Goal: Information Seeking & Learning: Understand process/instructions

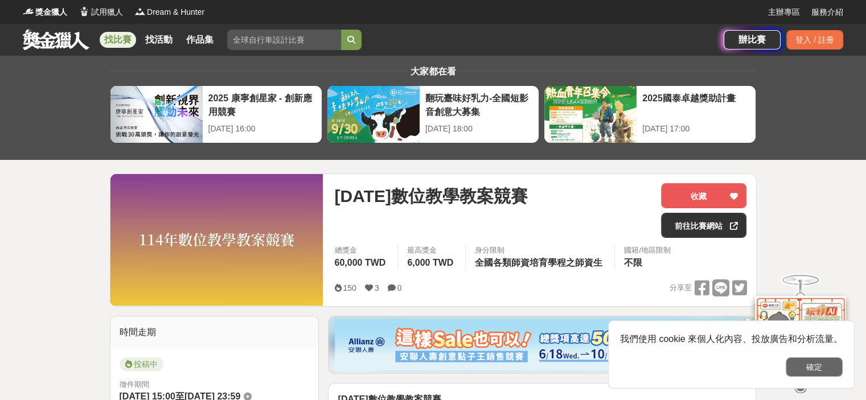
click at [827, 367] on button "確定" at bounding box center [814, 367] width 57 height 19
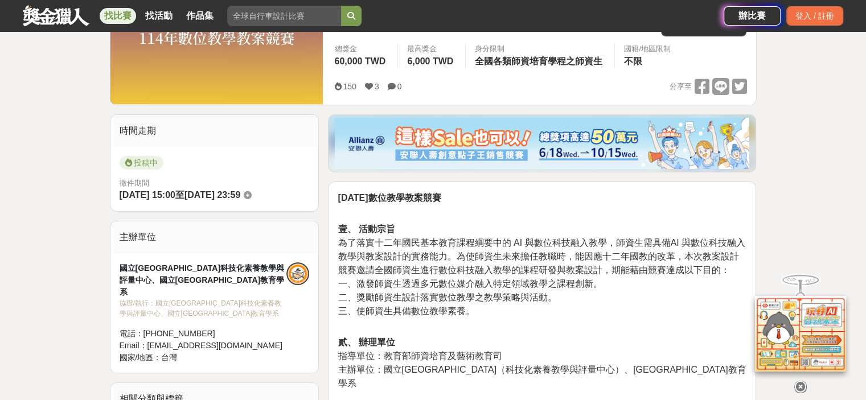
scroll to position [228, 0]
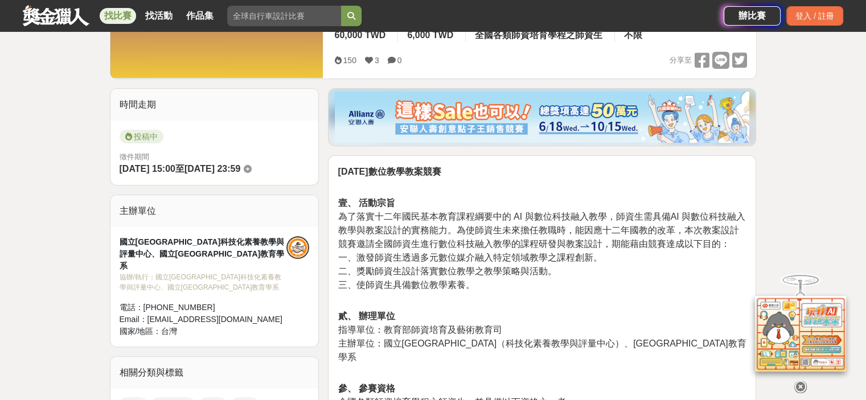
click at [803, 381] on icon at bounding box center [801, 387] width 13 height 13
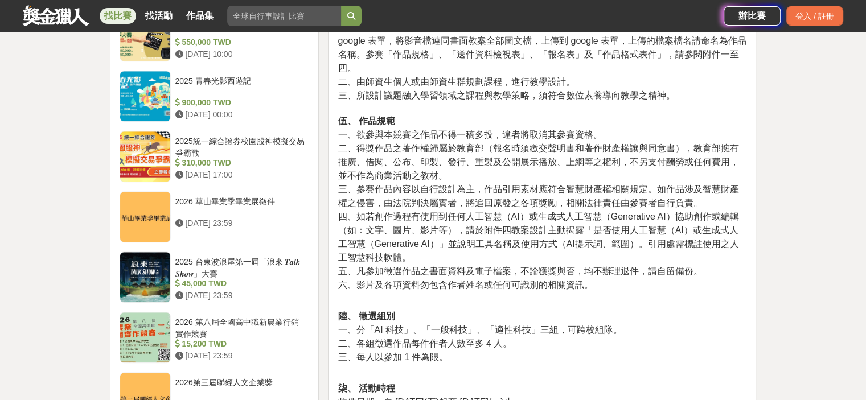
scroll to position [1025, 0]
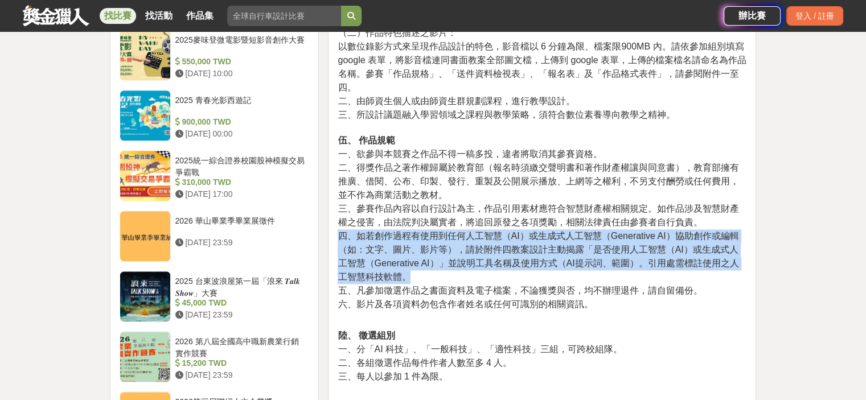
drag, startPoint x: 337, startPoint y: 219, endPoint x: 681, endPoint y: 264, distance: 346.9
click at [681, 264] on div "14 年數位教學教案競賽 壹、 活動宗旨 為了落實十二年國民基本教育課程綱要中的 AI 與數位科技融入教學，師資生需具備AI 與數位科技融入教學與教案設計的實…" at bounding box center [542, 316] width 428 height 1917
click at [679, 264] on p "肆、 競賽規定 一、競賽作品應包括教案以及作品特色描述之影片： （一）教案規定： 1. 教案格式： 以本競賽辦法提供之教案格式，呈現 1 個單元（2-5 節課…" at bounding box center [542, 10] width 409 height 625
drag, startPoint x: 338, startPoint y: 218, endPoint x: 410, endPoint y: 264, distance: 85.0
click at [410, 264] on p "肆、 競賽規定 一、競賽作品應包括教案以及作品特色描述之影片： （一）教案規定： 1. 教案格式： 以本競賽辦法提供之教案格式，呈現 1 個單元（2-5 節課…" at bounding box center [542, 10] width 409 height 625
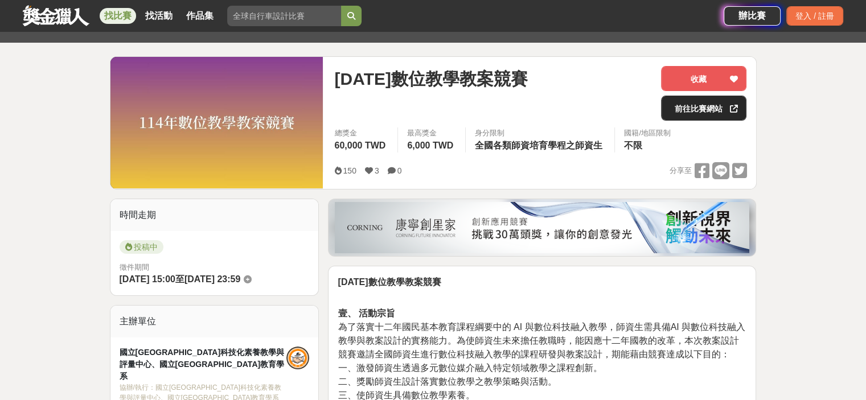
scroll to position [57, 0]
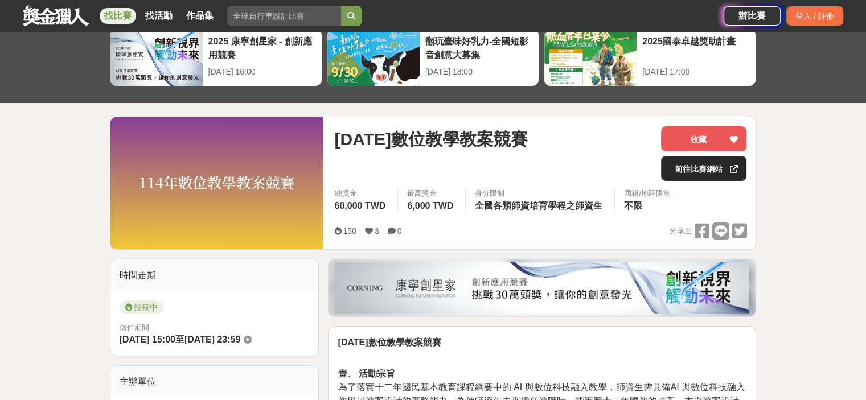
click at [712, 171] on link "前往比賽網站" at bounding box center [703, 168] width 85 height 25
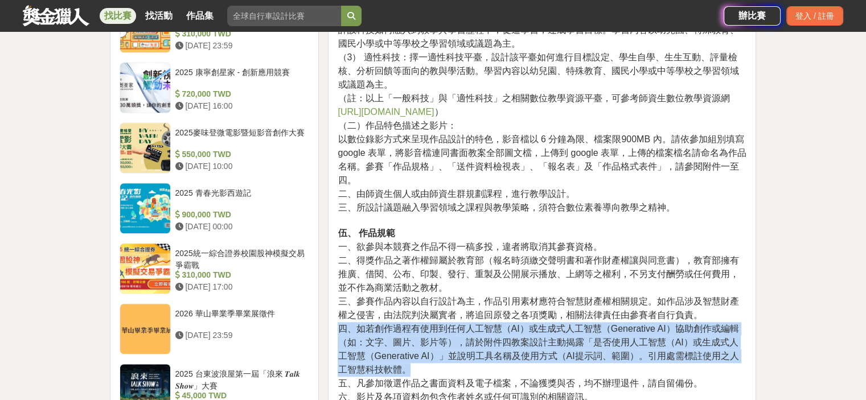
scroll to position [968, 0]
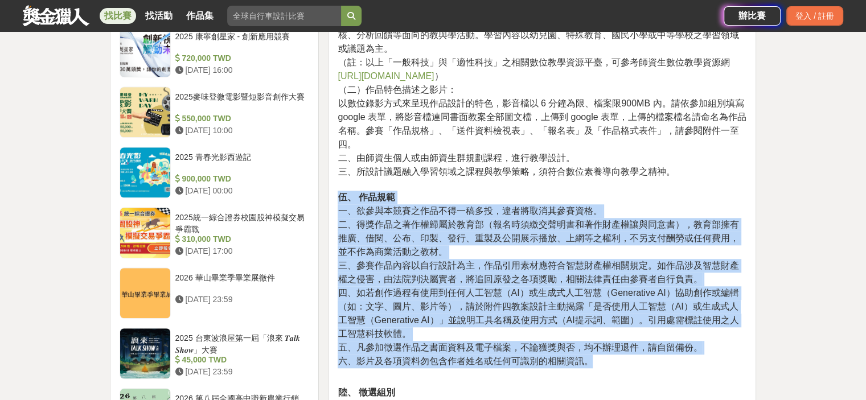
drag, startPoint x: 338, startPoint y: 182, endPoint x: 645, endPoint y: 353, distance: 350.9
click at [645, 353] on p "肆、 競賽規定 一、競賽作品應包括教案以及作品特色描述之影片： （一）教案規定： 1. 教案格式： 以本競賽辦法提供之教案格式，呈現 1 個單元（2-5 節課…" at bounding box center [542, 67] width 409 height 625
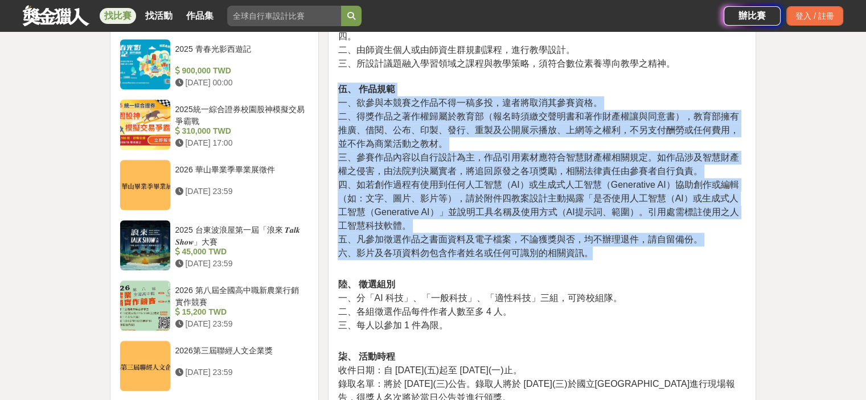
scroll to position [1082, 0]
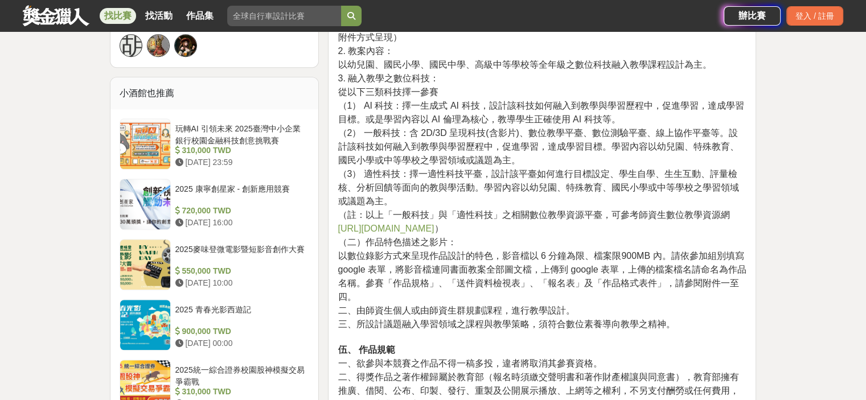
scroll to position [797, 0]
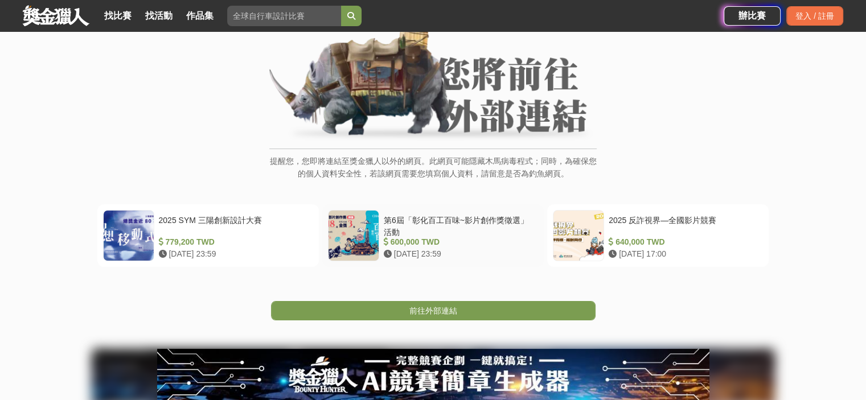
scroll to position [114, 0]
